Goal: Transaction & Acquisition: Purchase product/service

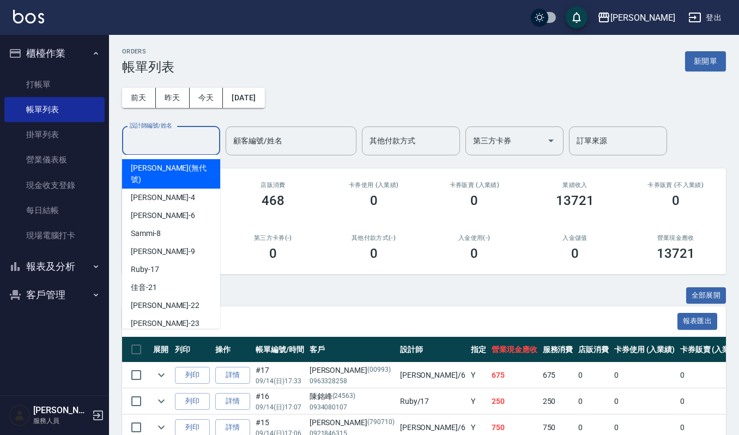
drag, startPoint x: 159, startPoint y: 136, endPoint x: 176, endPoint y: 129, distance: 17.8
click at [162, 136] on input "設計師編號/姓名" at bounding box center [171, 140] width 88 height 19
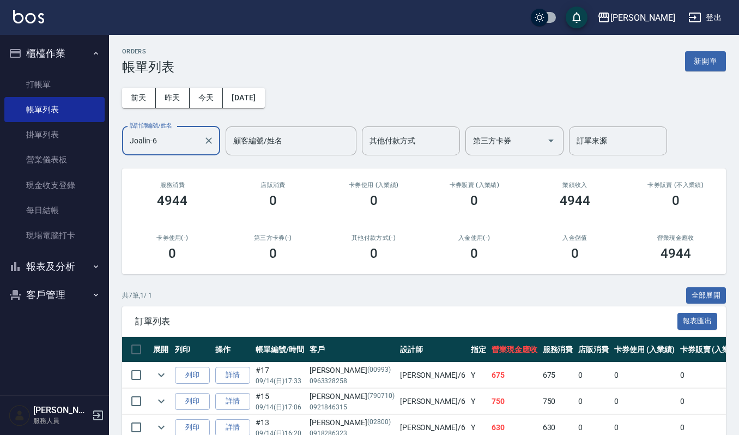
scroll to position [166, 0]
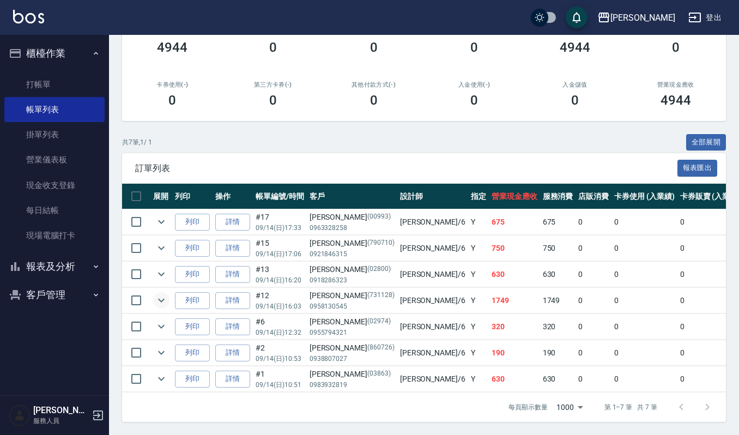
type input "Joalin-6"
click at [158, 294] on icon "expand row" at bounding box center [161, 300] width 13 height 13
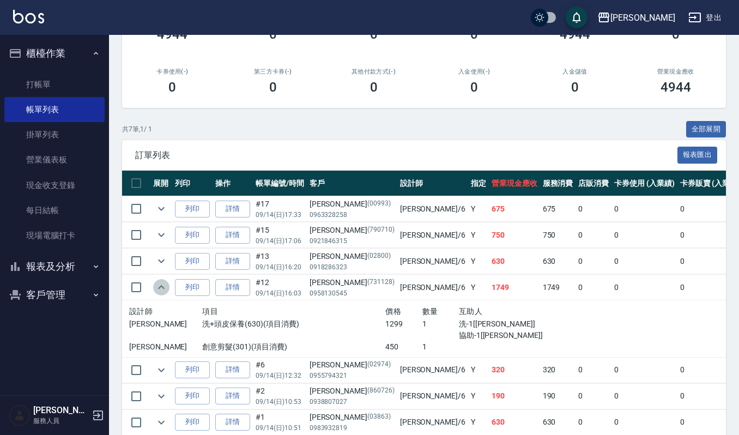
click at [158, 291] on icon "expand row" at bounding box center [161, 287] width 13 height 13
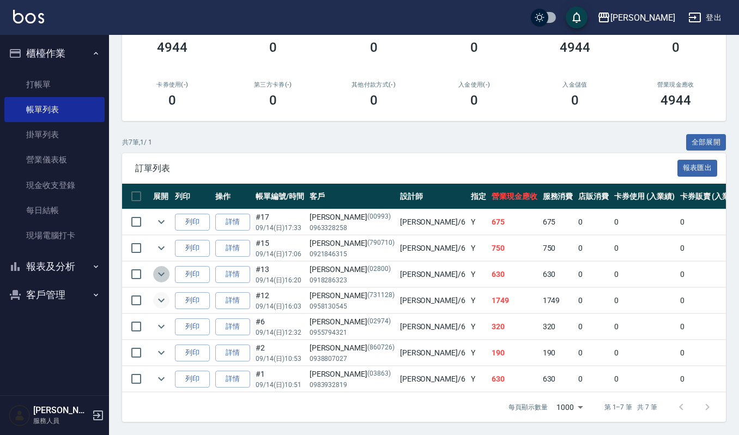
click at [164, 268] on icon "expand row" at bounding box center [161, 274] width 13 height 13
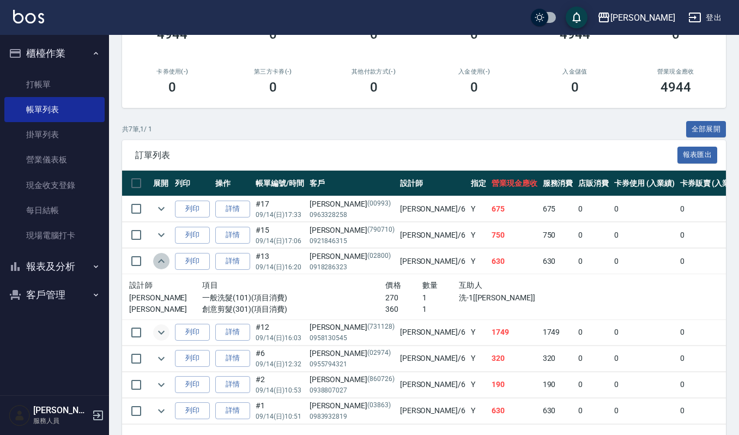
click at [164, 259] on icon "expand row" at bounding box center [161, 261] width 13 height 13
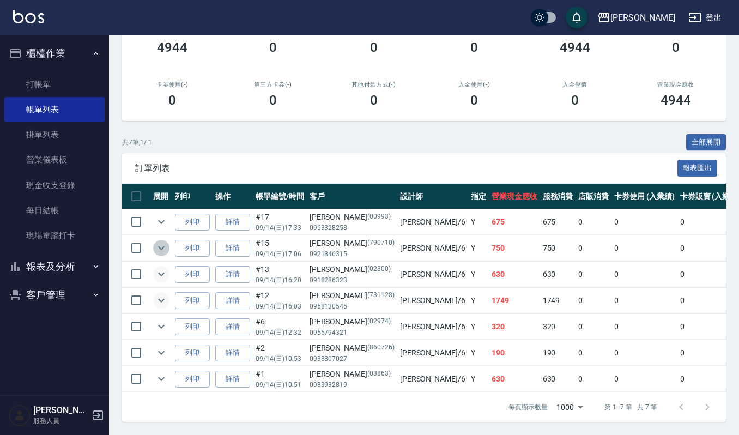
click at [159, 241] on icon "expand row" at bounding box center [161, 247] width 13 height 13
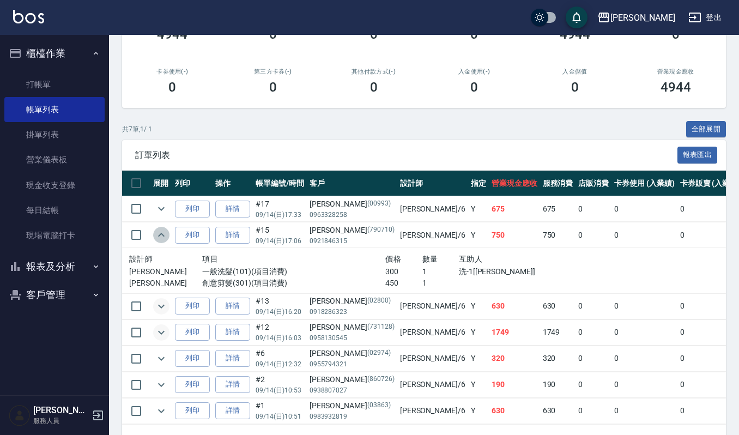
click at [159, 237] on icon "expand row" at bounding box center [161, 235] width 7 height 4
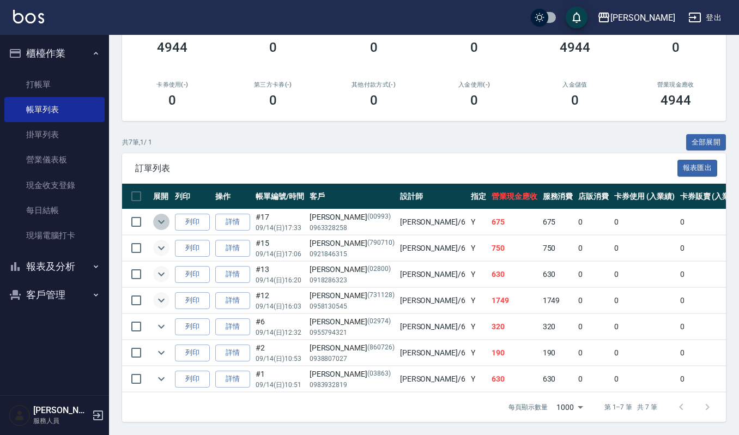
click at [161, 220] on icon "expand row" at bounding box center [161, 222] width 7 height 4
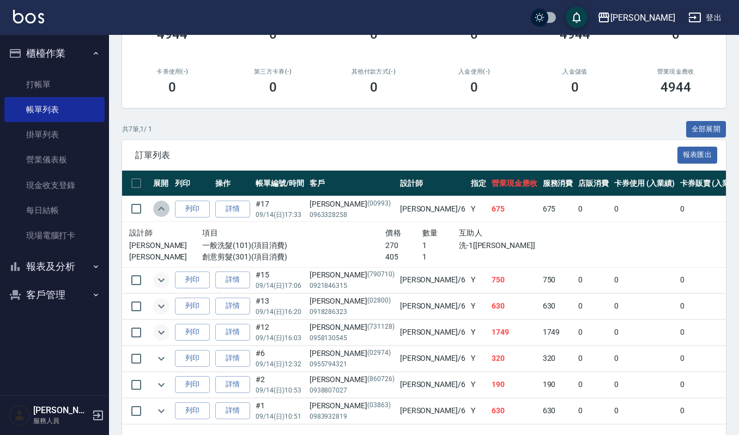
click at [161, 210] on icon "expand row" at bounding box center [161, 208] width 13 height 13
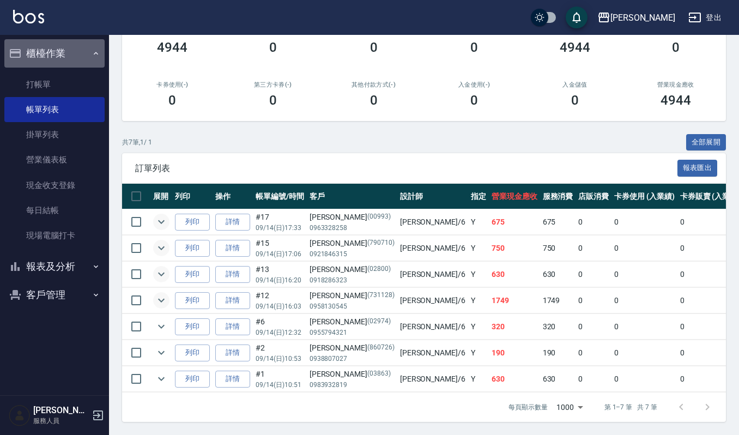
click at [49, 49] on button "櫃檯作業" at bounding box center [54, 53] width 100 height 28
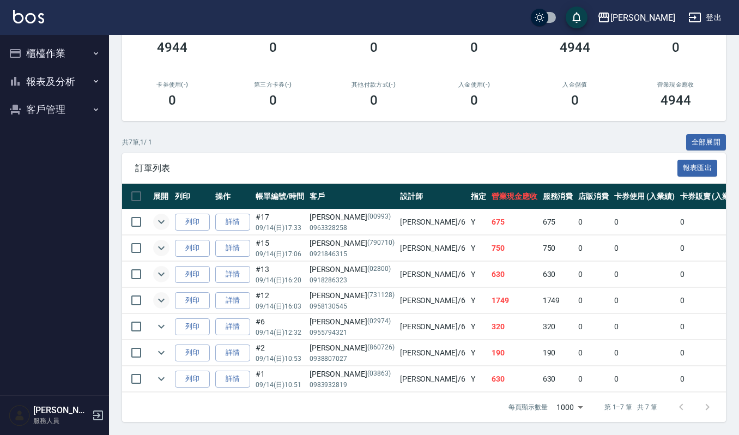
click at [66, 83] on button "報表及分析" at bounding box center [54, 82] width 100 height 28
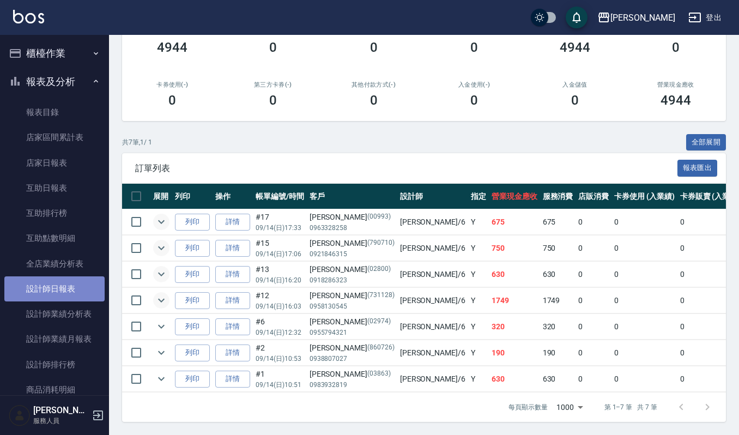
click at [66, 284] on link "設計師日報表" at bounding box center [54, 288] width 100 height 25
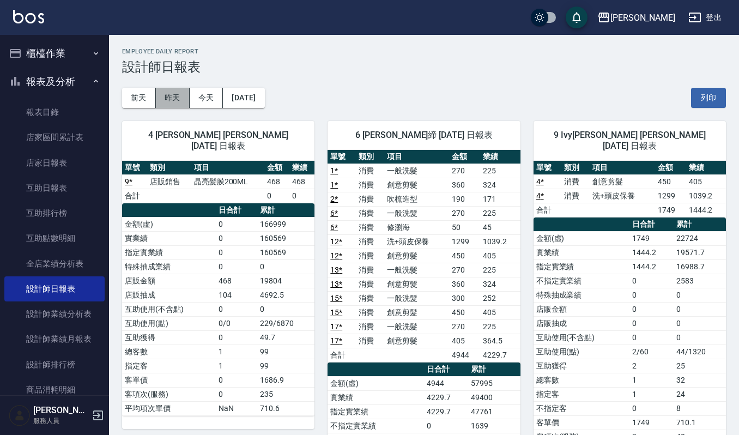
click at [168, 96] on button "昨天" at bounding box center [173, 98] width 34 height 20
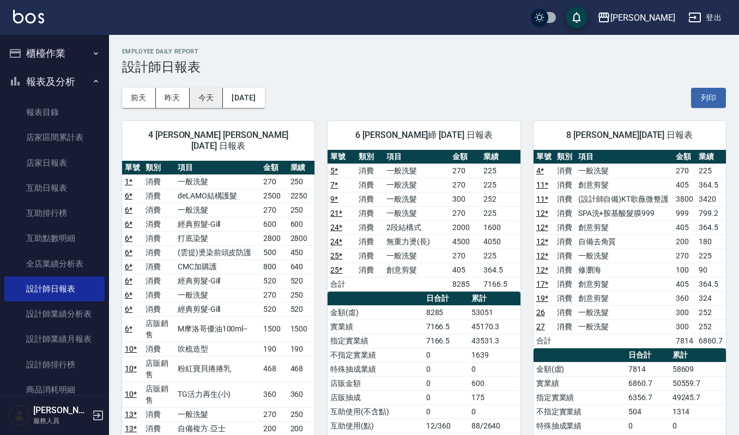
click at [210, 97] on button "今天" at bounding box center [207, 98] width 34 height 20
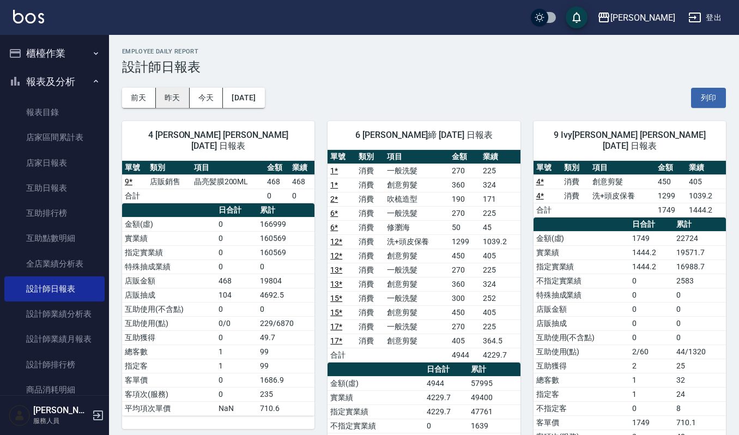
click at [173, 92] on button "昨天" at bounding box center [173, 98] width 34 height 20
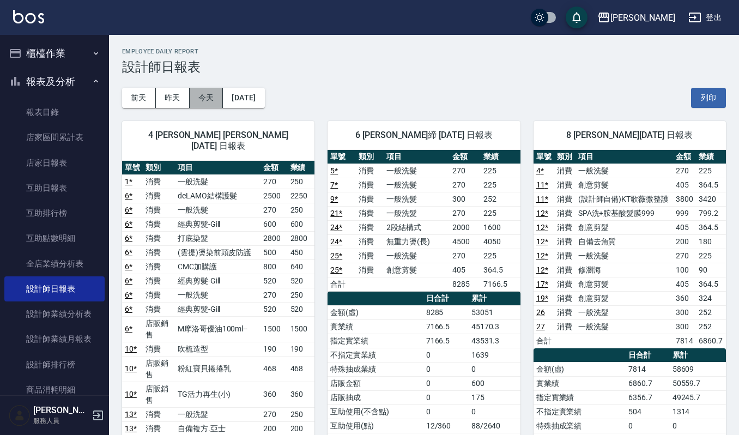
click at [205, 94] on button "今天" at bounding box center [207, 98] width 34 height 20
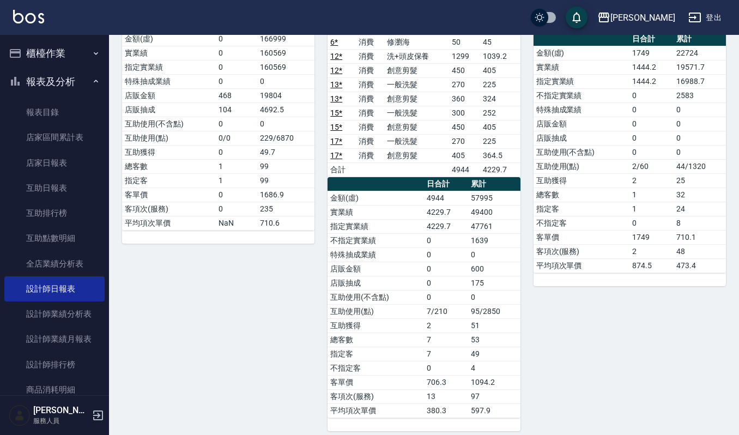
scroll to position [155, 0]
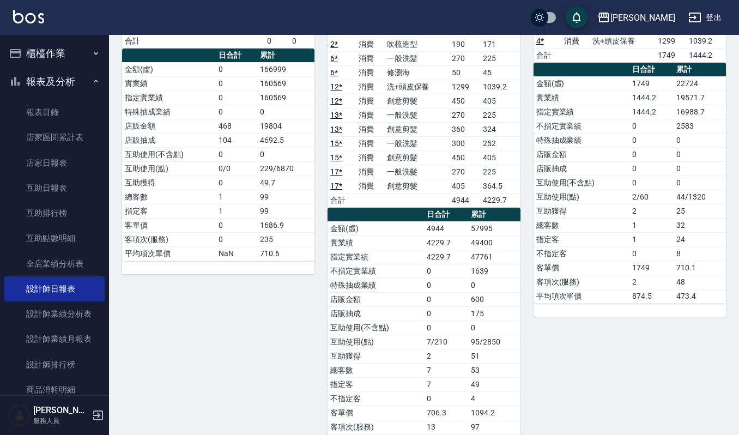
click at [59, 50] on button "櫃檯作業" at bounding box center [54, 53] width 100 height 28
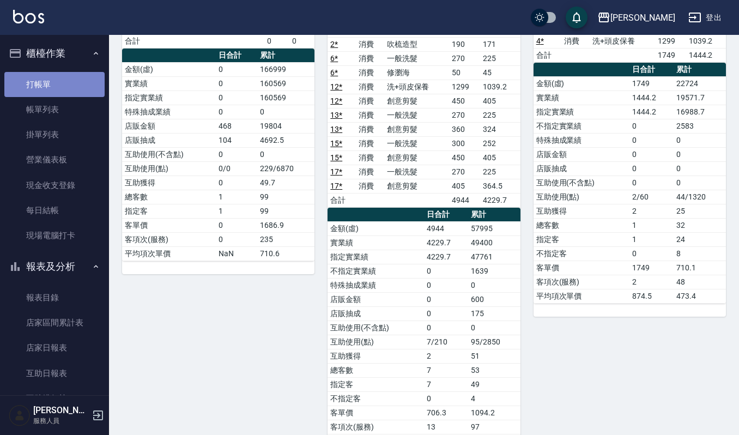
click at [71, 83] on link "打帳單" at bounding box center [54, 84] width 100 height 25
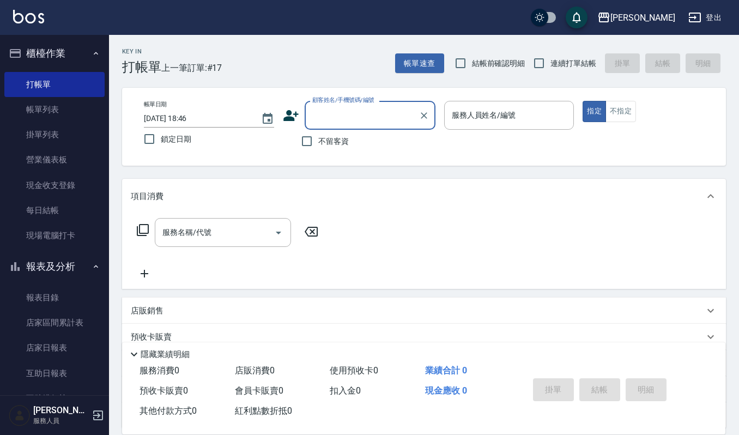
click at [424, 166] on div "帳單日期 2025/09/14 18:46 鎖定日期 顧客姓名/手機號碼/編號 顧客姓名/手機號碼/編號 不留客資 服務人員姓名/編號 服務人員姓名/編號 指…" at bounding box center [424, 127] width 604 height 78
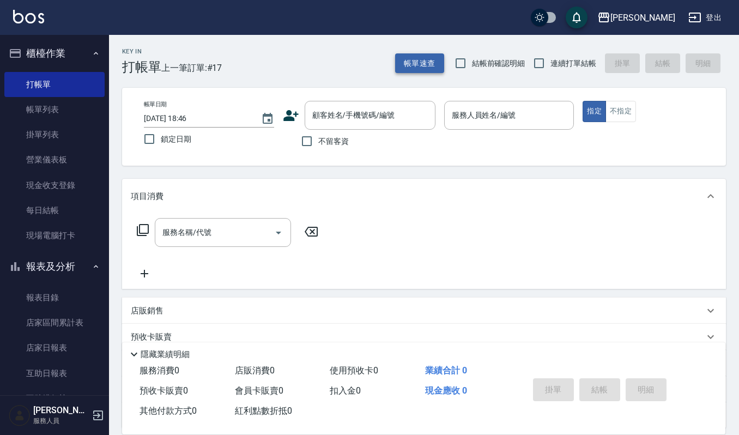
click at [399, 70] on button "帳單速查" at bounding box center [419, 63] width 49 height 20
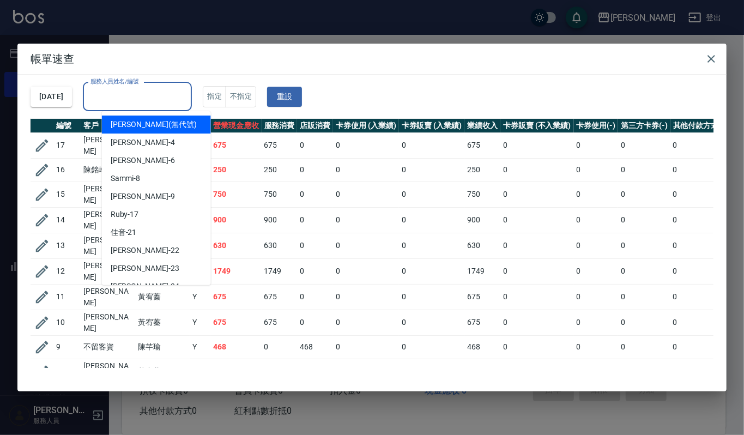
click at [147, 92] on input "服務人員姓名/編號" at bounding box center [137, 96] width 99 height 19
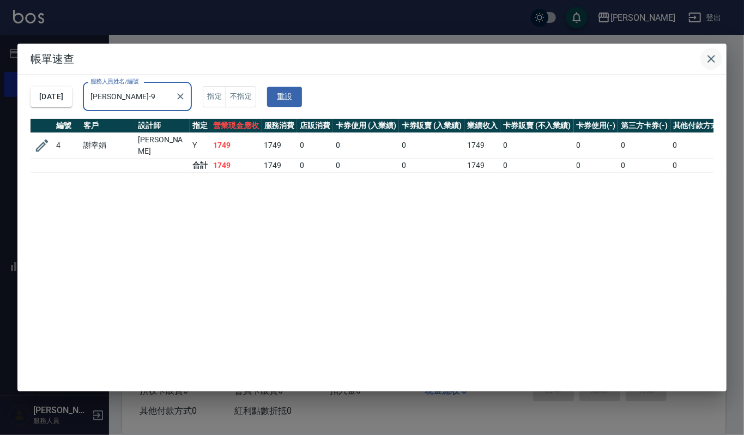
type input "Ivy艾薇-9"
click at [713, 58] on icon "button" at bounding box center [711, 58] width 13 height 13
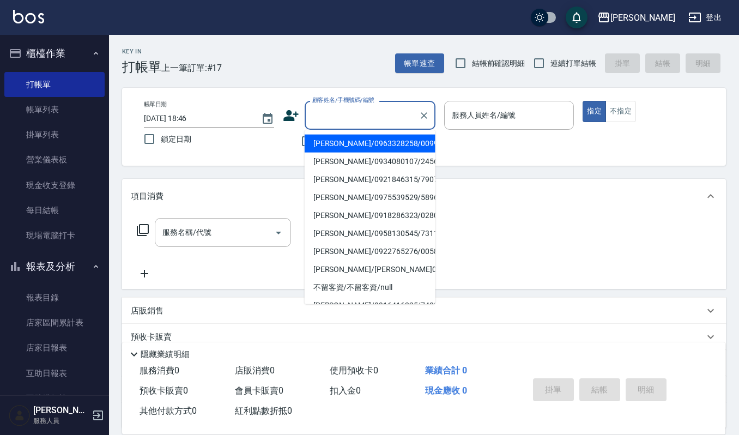
click at [341, 122] on input "顧客姓名/手機號碼/編號" at bounding box center [362, 115] width 105 height 19
click at [390, 228] on li "吳美惠/0912585770/01761" at bounding box center [370, 234] width 131 height 18
type input "吳美惠/0912585770/01761"
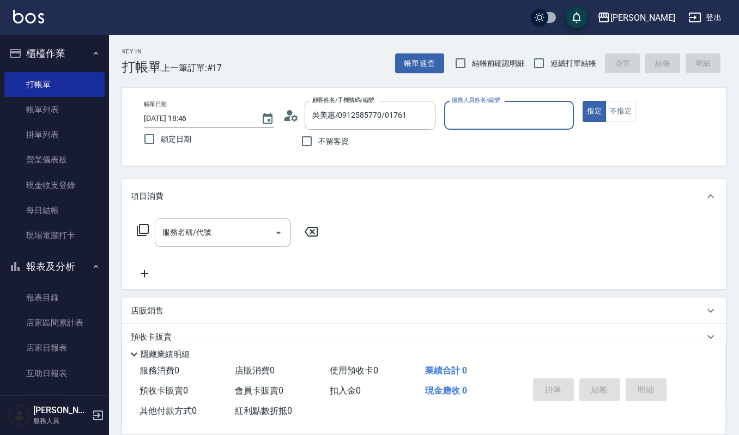
type input "吉兒-4"
click at [264, 230] on input "服務名稱/代號" at bounding box center [215, 232] width 110 height 19
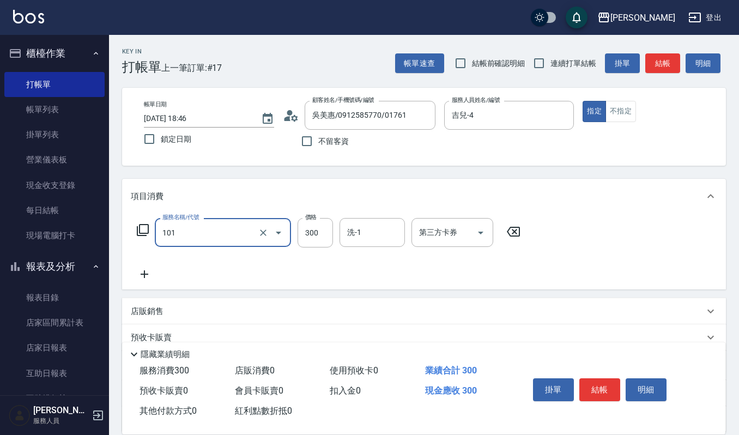
type input "一般洗髮(101)"
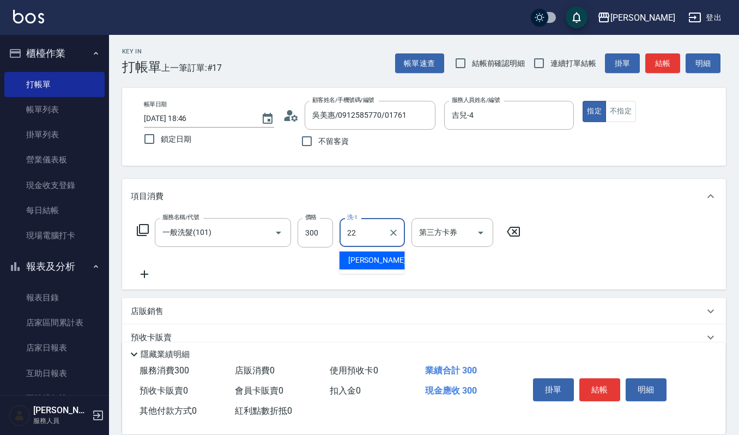
click at [382, 262] on div "宜芳 -22" at bounding box center [372, 260] width 65 height 18
type input "宜芳-22"
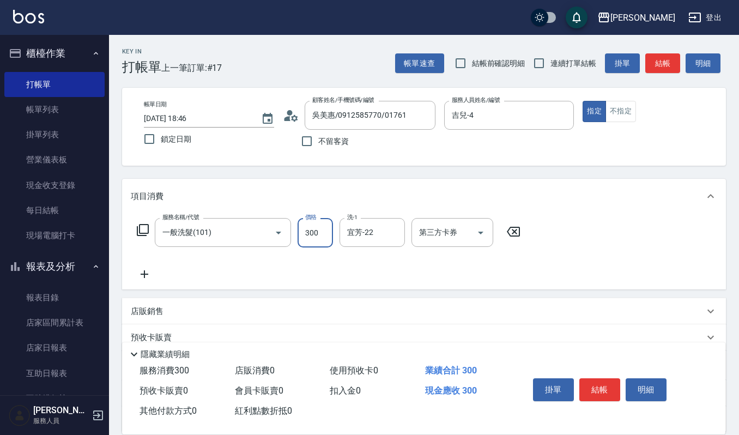
drag, startPoint x: 319, startPoint y: 244, endPoint x: 319, endPoint y: 229, distance: 14.7
click at [319, 244] on input "300" at bounding box center [315, 232] width 35 height 29
type input "270"
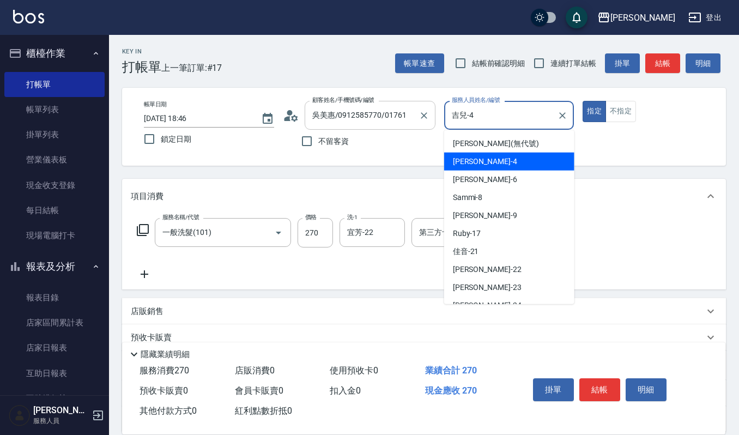
drag, startPoint x: 522, startPoint y: 110, endPoint x: 377, endPoint y: 111, distance: 144.4
click at [377, 111] on div "帳單日期 2025/09/14 18:46 鎖定日期 顧客姓名/手機號碼/編號 吳美惠/0912585770/01761 顧客姓名/手機號碼/編號 不留客資 …" at bounding box center [424, 127] width 578 height 52
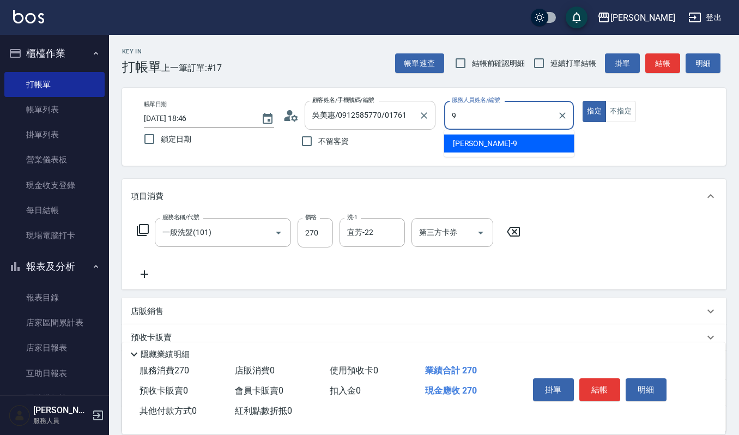
type input "Ivy艾薇-9"
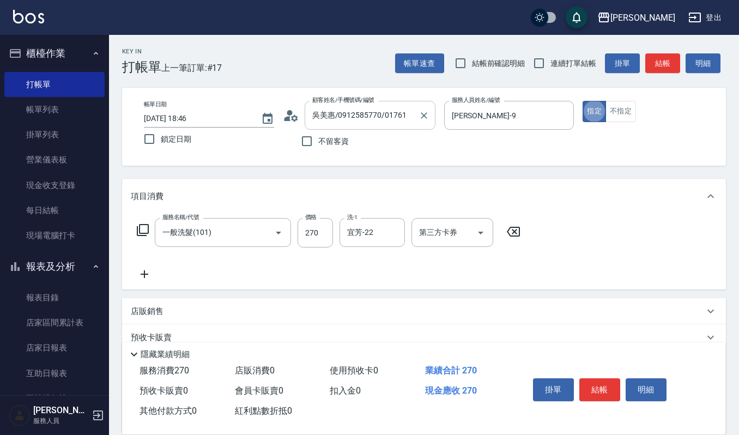
type button "true"
click at [612, 393] on button "結帳" at bounding box center [599, 389] width 41 height 23
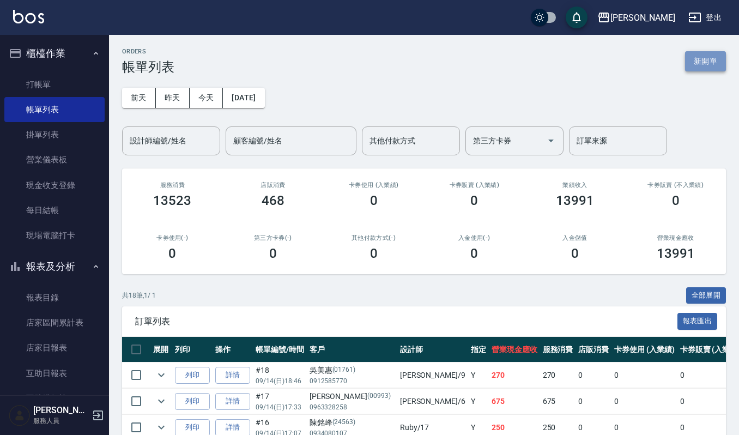
click at [704, 56] on button "新開單" at bounding box center [705, 61] width 41 height 20
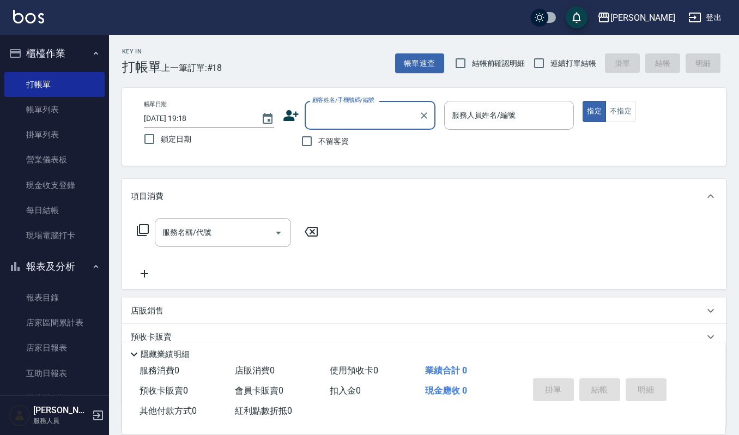
click at [364, 88] on div "帳單日期 2025/09/14 19:18 鎖定日期 顧客姓名/手機號碼/編號 顧客姓名/手機號碼/編號 不留客資 服務人員姓名/編號 服務人員姓名/編號 指…" at bounding box center [424, 127] width 604 height 78
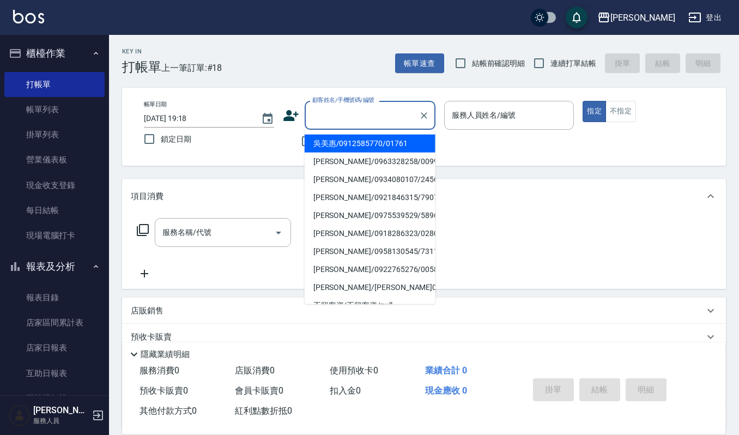
drag, startPoint x: 361, startPoint y: 111, endPoint x: 344, endPoint y: 85, distance: 30.9
click at [354, 101] on div "顧客姓名/手機號碼/編號 顧客姓名/手機號碼/編號" at bounding box center [370, 115] width 131 height 29
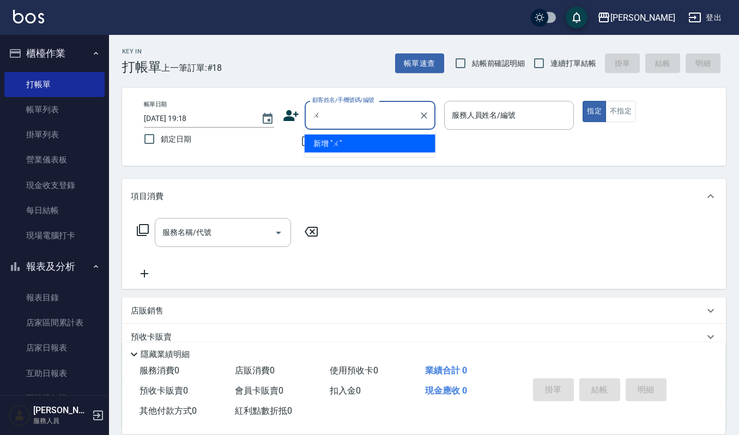
type input "五"
type input "物"
click at [365, 147] on li "吳苡瑄/0989666071/0941" at bounding box center [370, 144] width 131 height 18
type input "吳苡瑄/0989666071/0941"
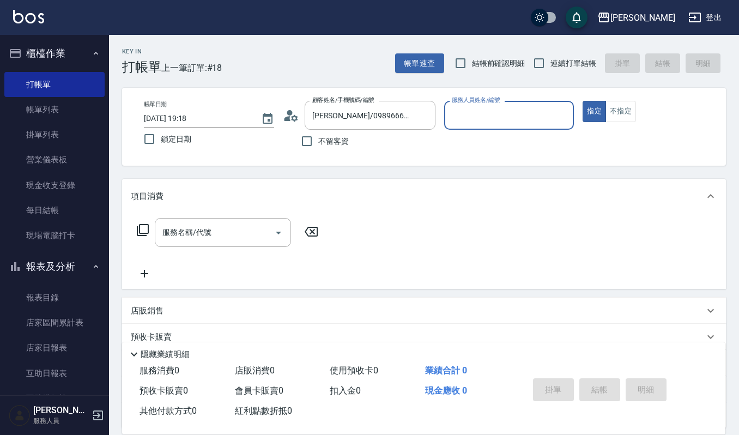
type input "Ivy艾薇-9"
click at [214, 220] on div "服務名稱/代號" at bounding box center [223, 232] width 136 height 29
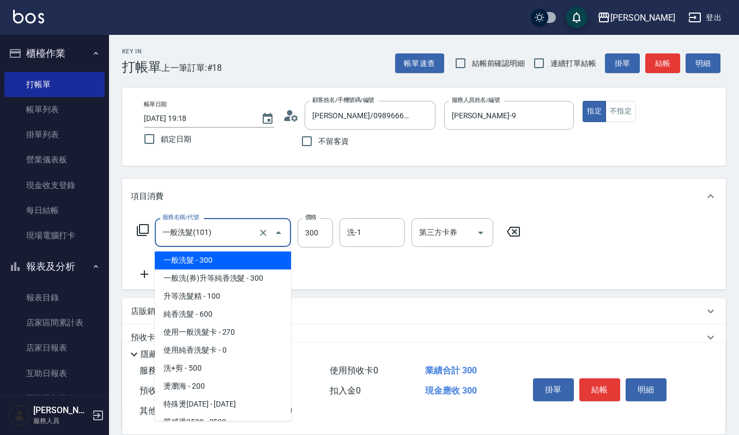
drag, startPoint x: 232, startPoint y: 239, endPoint x: 107, endPoint y: 155, distance: 150.4
click at [0, 160] on div "上越傑森 登出 櫃檯作業 打帳單 帳單列表 掛單列表 營業儀表板 現金收支登錄 每日結帳 現場電腦打卡 報表及分析 報表目錄 店家區間累計表 店家日報表 互助…" at bounding box center [369, 265] width 739 height 531
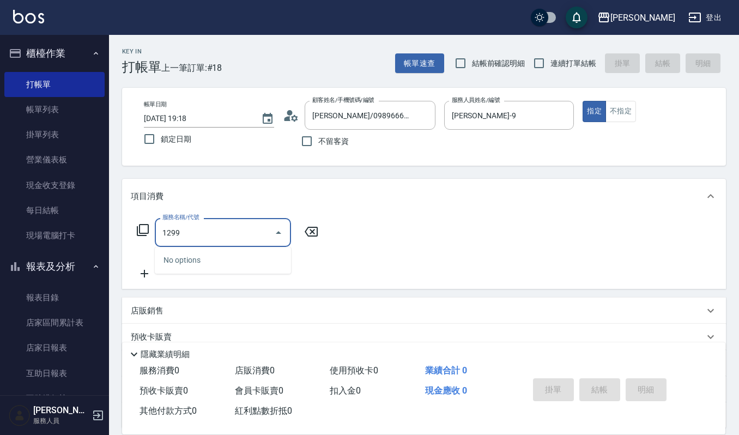
drag, startPoint x: 232, startPoint y: 232, endPoint x: 0, endPoint y: 125, distance: 255.3
click at [0, 126] on div "上越傑森 登出 櫃檯作業 打帳單 帳單列表 掛單列表 營業儀表板 現金收支登錄 每日結帳 現場電腦打卡 報表及分析 報表目錄 店家區間累計表 店家日報表 互助…" at bounding box center [369, 265] width 739 height 531
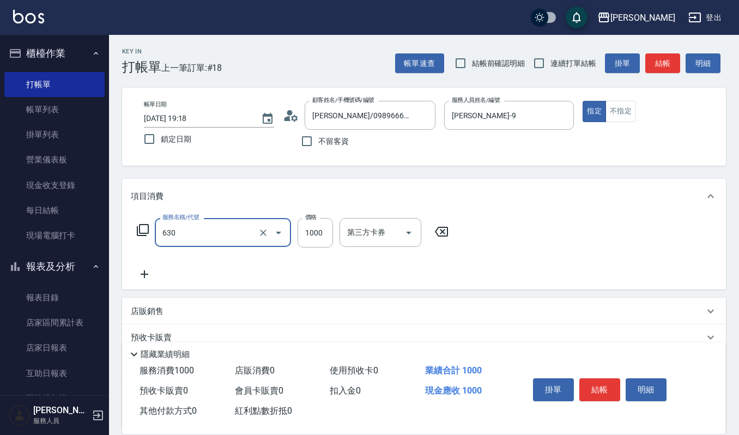
type input "洗+頭皮保養(630)"
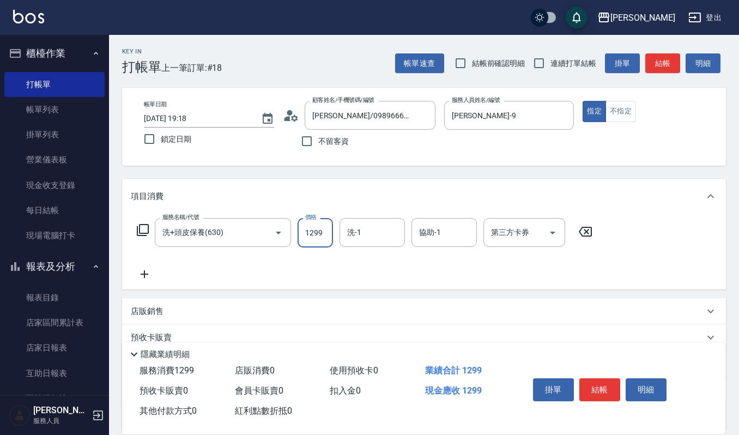
type input "1299"
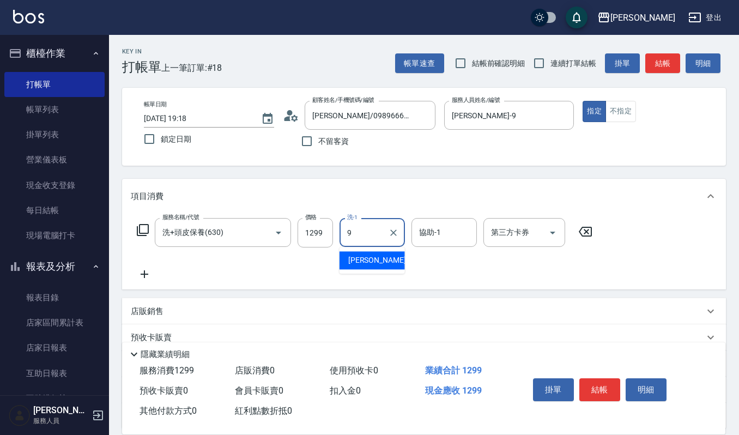
type input "Ivy艾薇-9"
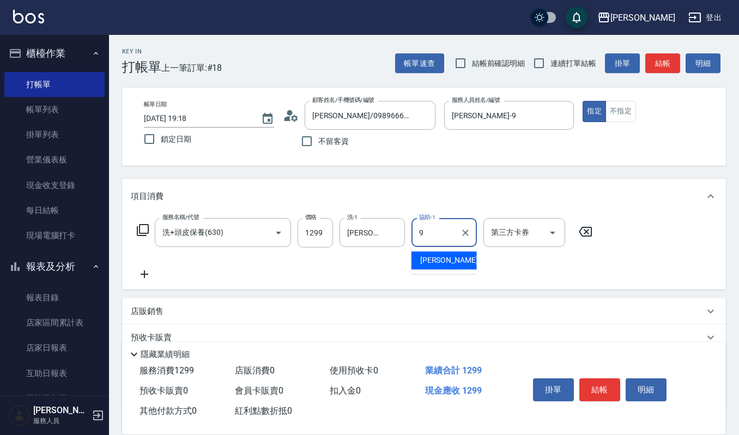
type input "Ivy艾薇-9"
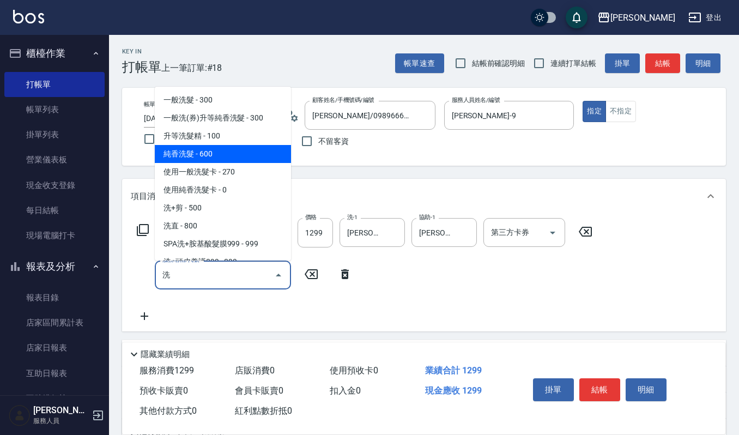
drag, startPoint x: 227, startPoint y: 127, endPoint x: 343, endPoint y: 158, distance: 120.0
click at [343, 158] on body "上越傑森 登出 櫃檯作業 打帳單 帳單列表 掛單列表 營業儀表板 現金收支登錄 每日結帳 現場電腦打卡 報表及分析 報表目錄 店家區間累計表 店家日報表 互助…" at bounding box center [369, 286] width 739 height 573
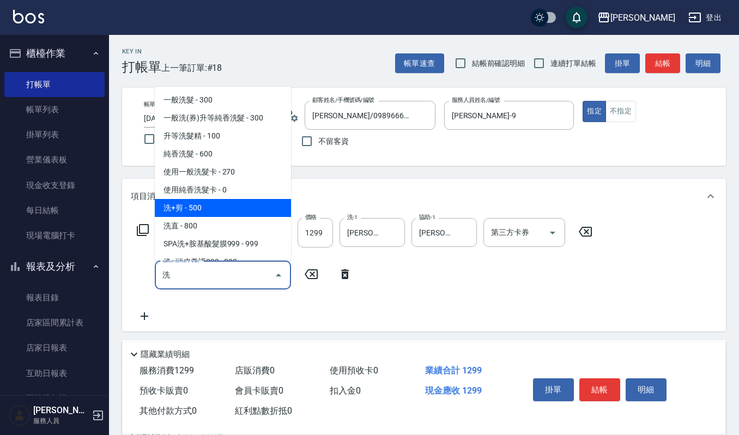
type input "洗"
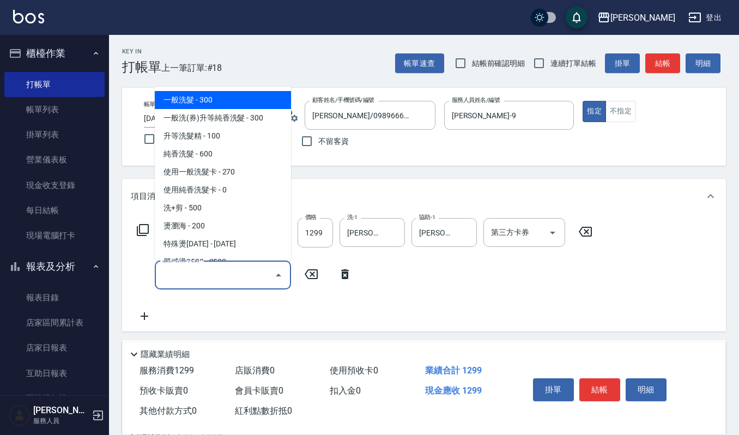
click at [251, 268] on input "服務名稱/代號" at bounding box center [215, 274] width 110 height 19
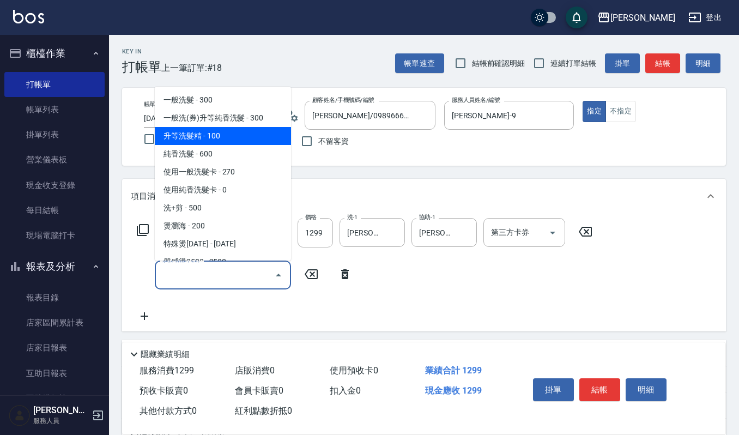
click at [247, 134] on span "升等洗髮精 - 100" at bounding box center [223, 136] width 136 height 18
type input "升等洗髮精(105)"
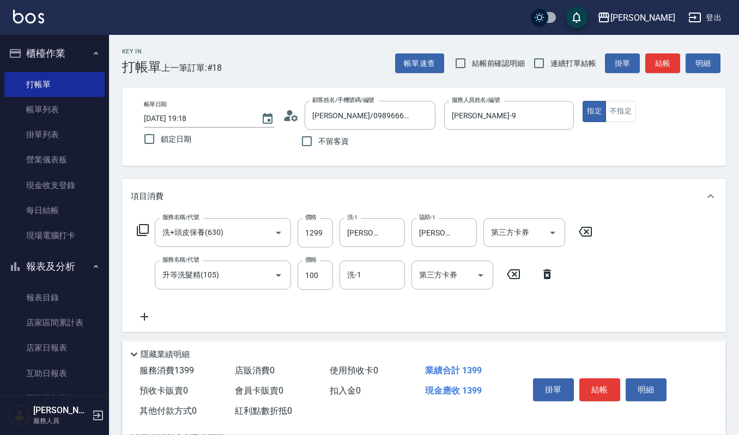
click at [366, 258] on div "服務名稱/代號 洗+頭皮保養(630) 服務名稱/代號 價格 1299 價格 洗-1 Ivy艾薇-9 洗-1 協助-1 Ivy艾薇-9 協助-1 第三方卡券 …" at bounding box center [365, 270] width 468 height 105
click at [362, 279] on input "洗-1" at bounding box center [372, 274] width 56 height 19
type input "Ivy艾薇-9"
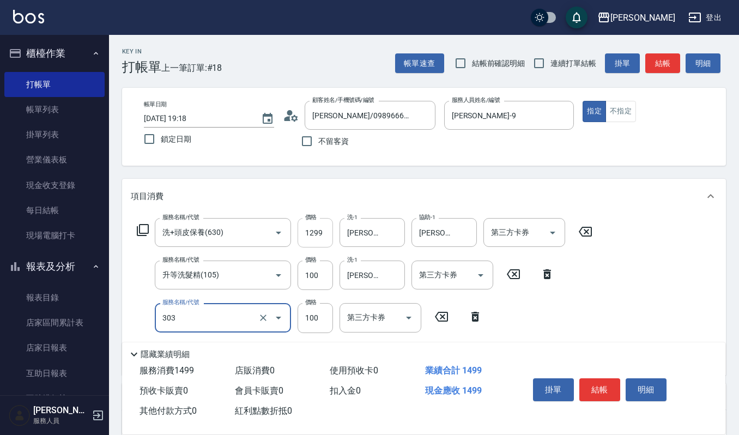
type input "修瀏海(303)"
drag, startPoint x: 319, startPoint y: 239, endPoint x: 321, endPoint y: 231, distance: 7.8
click at [321, 231] on input "1299" at bounding box center [315, 232] width 35 height 29
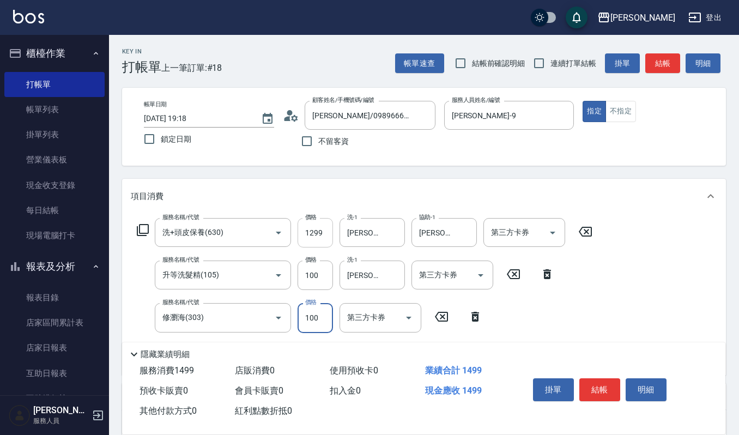
click at [321, 231] on input "1299" at bounding box center [315, 232] width 35 height 29
type input "1300"
click at [345, 199] on div "項目消費" at bounding box center [417, 196] width 573 height 11
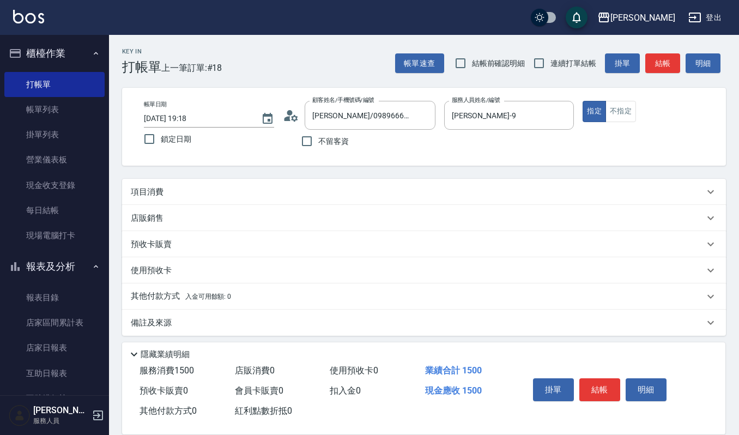
click at [372, 188] on div "項目消費" at bounding box center [417, 191] width 573 height 11
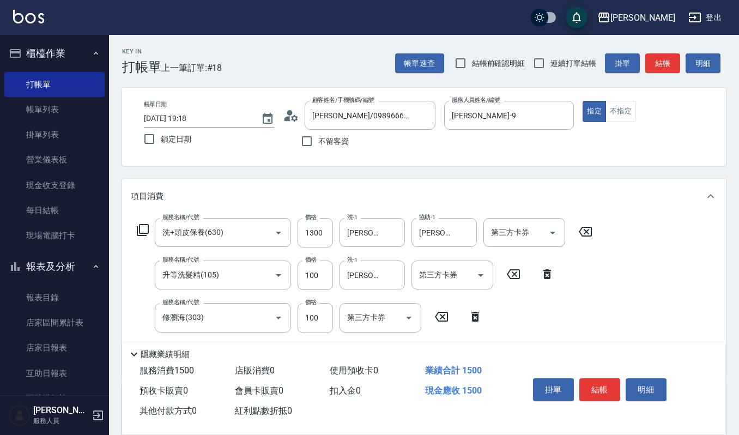
drag, startPoint x: 642, startPoint y: 387, endPoint x: 596, endPoint y: 400, distance: 46.9
click at [596, 400] on div "掛單 結帳 明細" at bounding box center [600, 391] width 142 height 34
click at [598, 386] on button "結帳" at bounding box center [599, 389] width 41 height 23
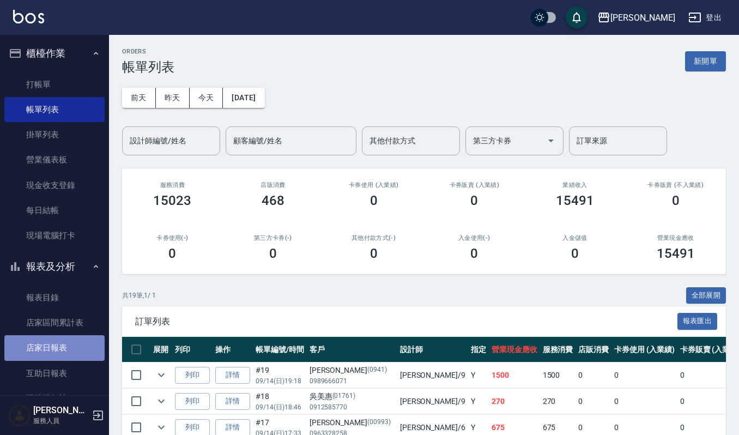
click at [69, 349] on link "店家日報表" at bounding box center [54, 347] width 100 height 25
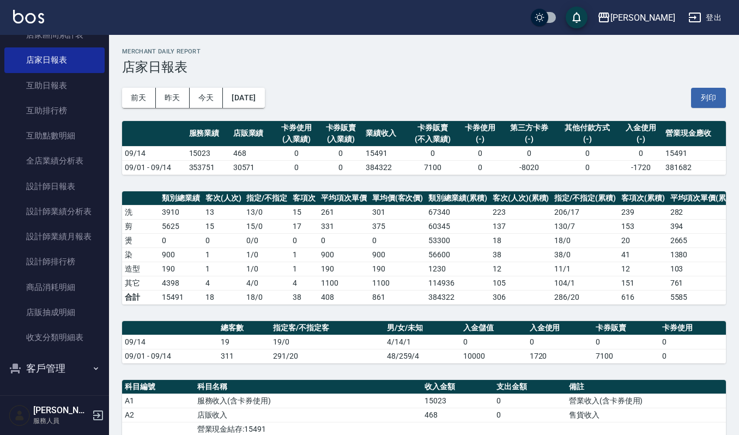
scroll to position [216, 0]
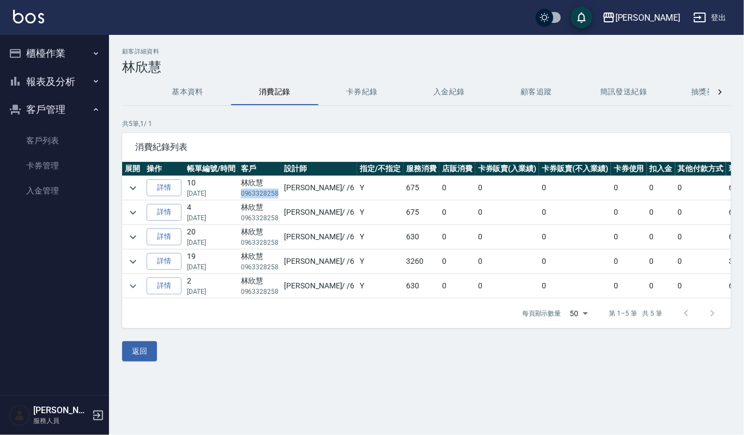
drag, startPoint x: 142, startPoint y: 354, endPoint x: 135, endPoint y: 349, distance: 7.9
click at [142, 354] on button "返回" at bounding box center [139, 351] width 35 height 20
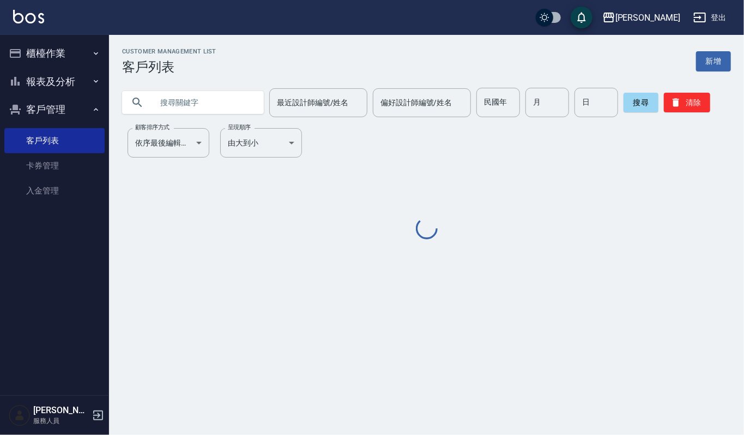
click at [227, 102] on input "text" at bounding box center [204, 102] width 102 height 29
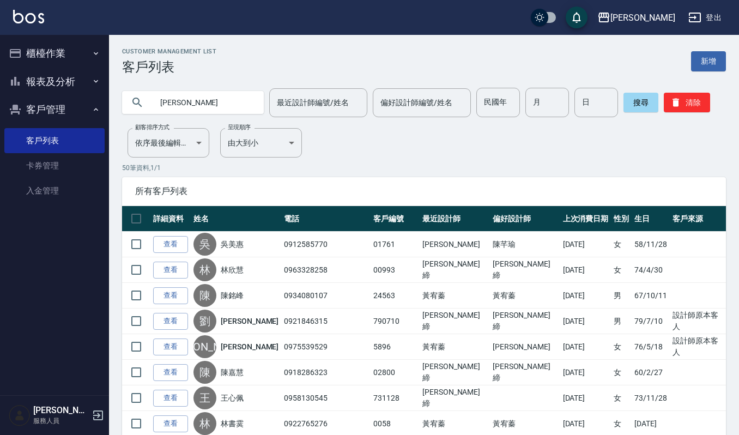
type input "[PERSON_NAME]"
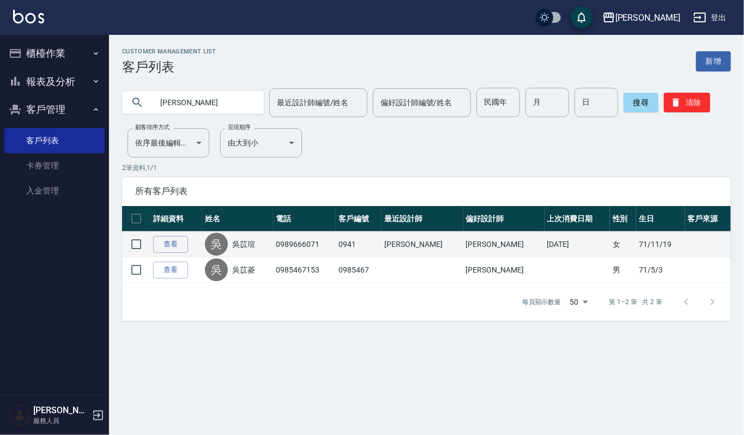
click at [177, 234] on td "查看" at bounding box center [176, 245] width 52 height 26
click at [178, 244] on link "查看" at bounding box center [170, 244] width 35 height 17
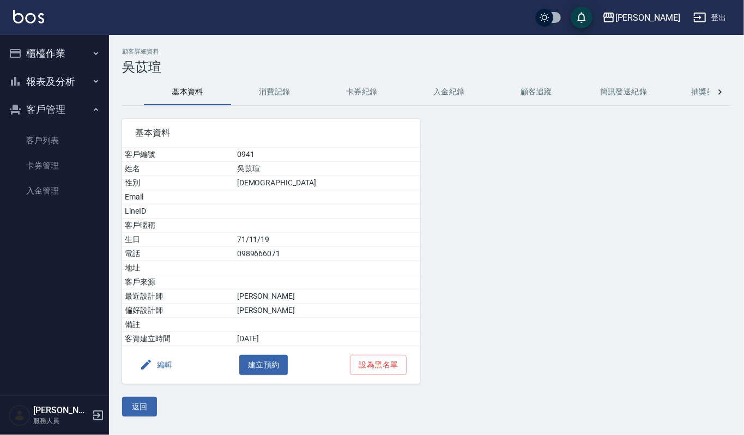
drag, startPoint x: 289, startPoint y: 73, endPoint x: 286, endPoint y: 86, distance: 12.8
click at [288, 82] on div "顧客詳細資料 [PERSON_NAME]資料 消費記錄 卡券紀錄 入金紀錄 顧客追蹤 簡訊發送紀錄 抽獎券紀錄 基本資料 客戶編號 0941 姓名 吳苡瑄 性…" at bounding box center [426, 232] width 635 height 368
click at [286, 87] on button "消費記錄" at bounding box center [274, 92] width 87 height 26
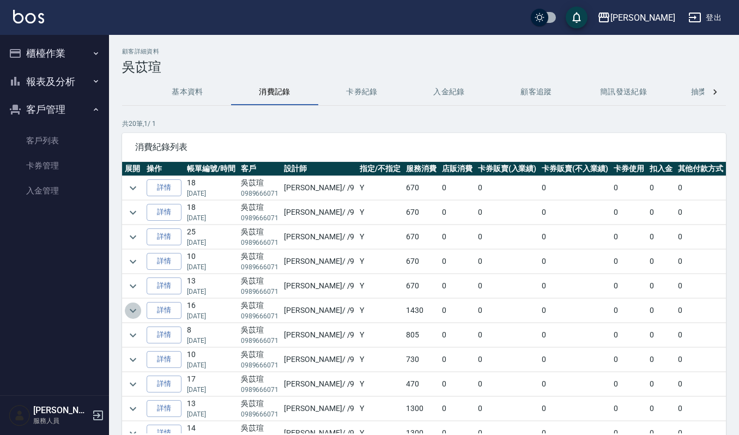
click at [131, 310] on icon "expand row" at bounding box center [132, 310] width 13 height 13
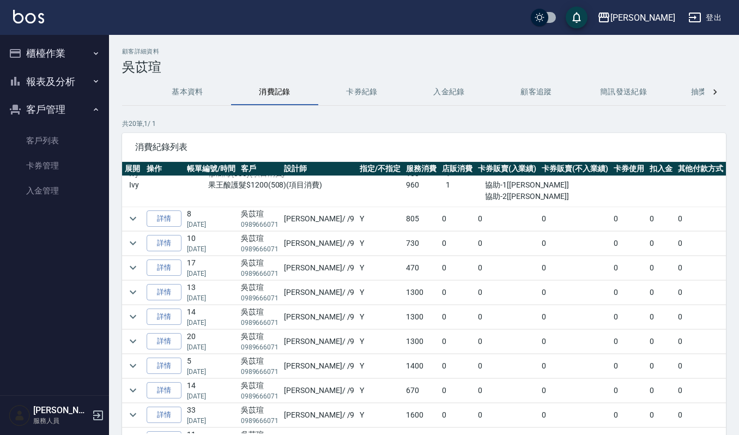
scroll to position [218, 0]
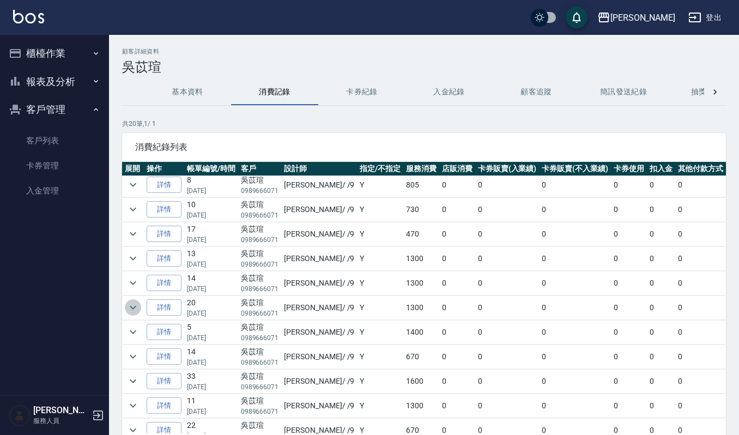
click at [136, 312] on icon "expand row" at bounding box center [132, 307] width 13 height 13
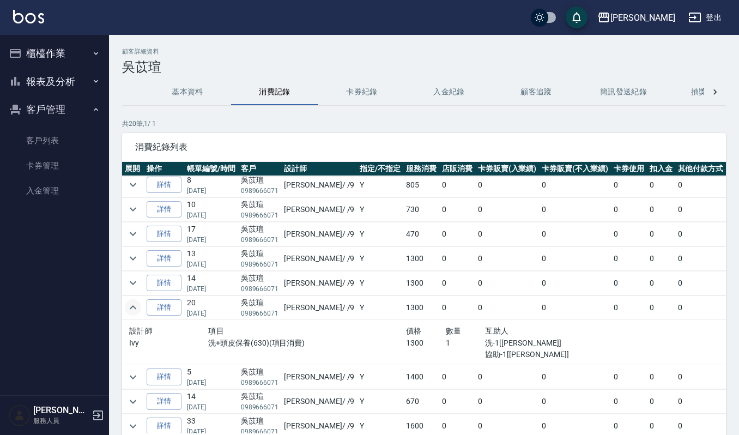
scroll to position [363, 0]
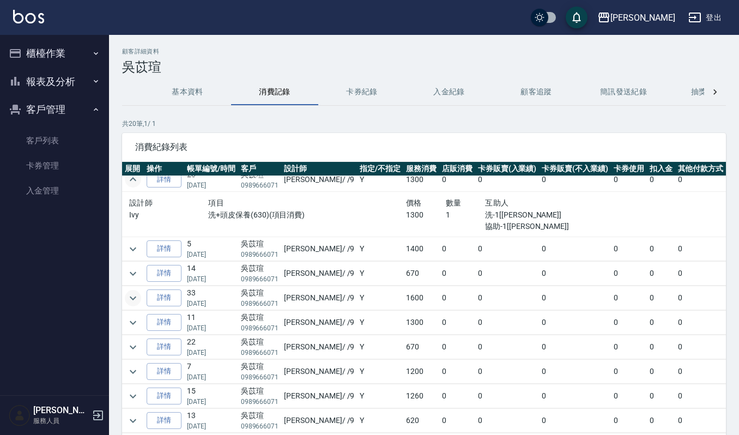
click at [138, 292] on icon "expand row" at bounding box center [132, 298] width 13 height 13
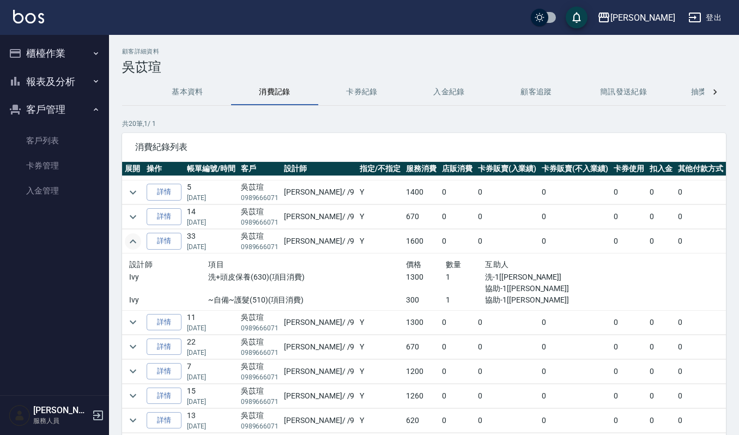
scroll to position [72, 0]
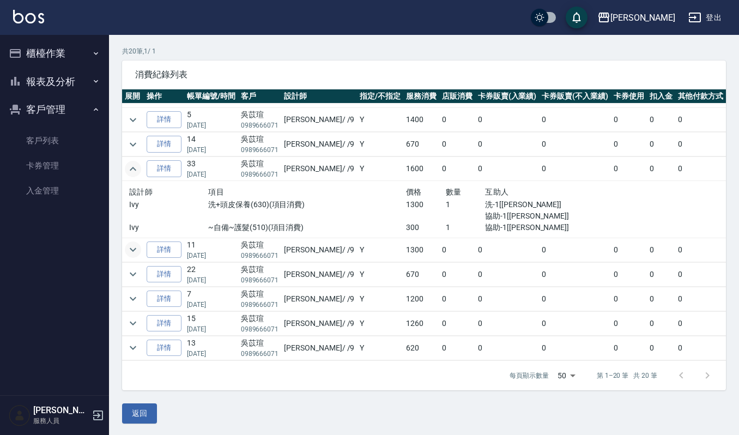
click at [132, 243] on icon "expand row" at bounding box center [132, 249] width 13 height 13
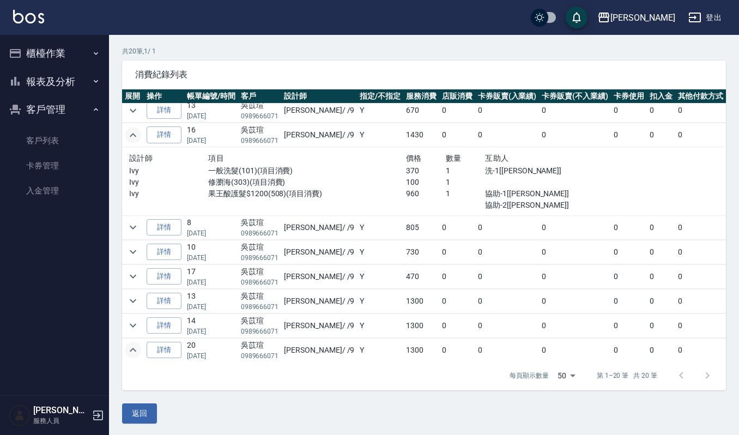
scroll to position [0, 0]
